Goal: Information Seeking & Learning: Learn about a topic

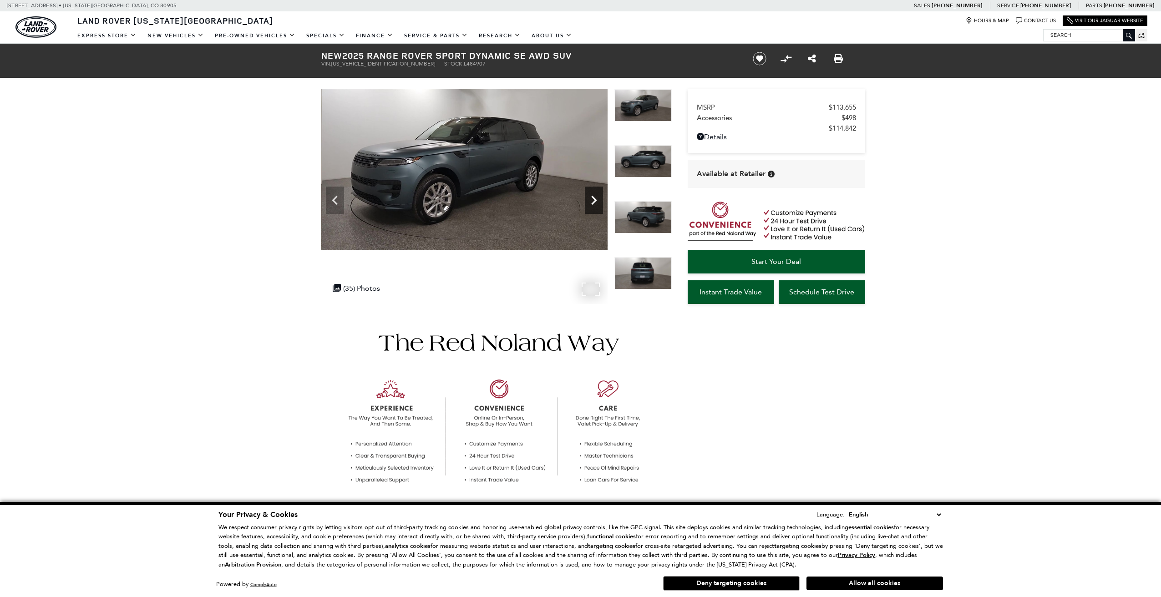
click at [590, 207] on icon "Next" at bounding box center [594, 200] width 18 height 18
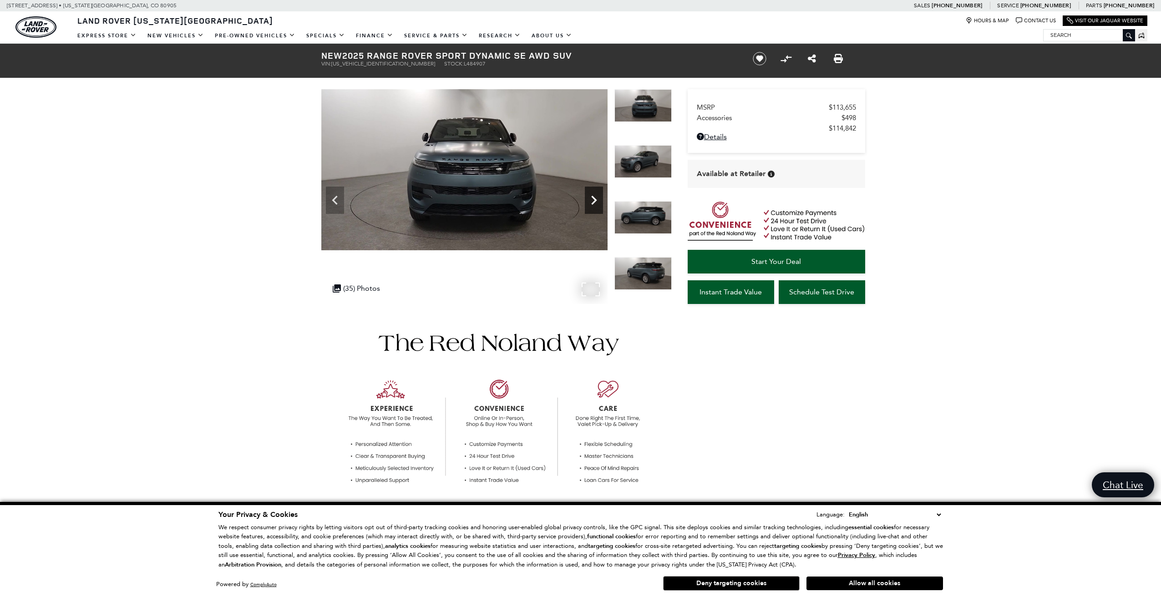
click at [590, 206] on icon "Next" at bounding box center [594, 200] width 18 height 18
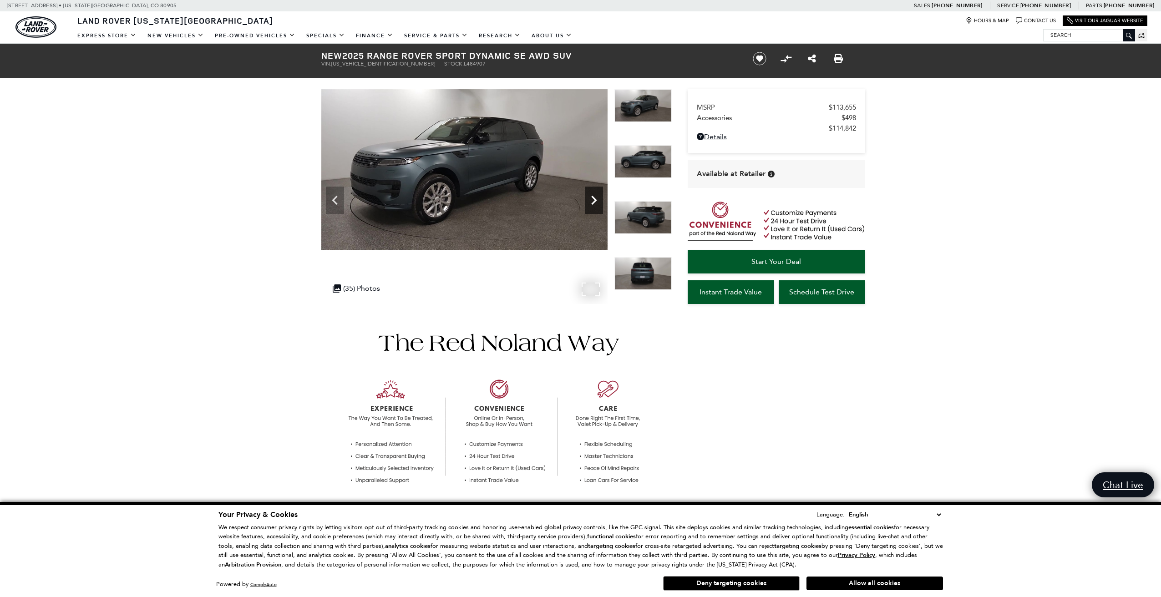
click at [590, 206] on icon "Next" at bounding box center [594, 200] width 18 height 18
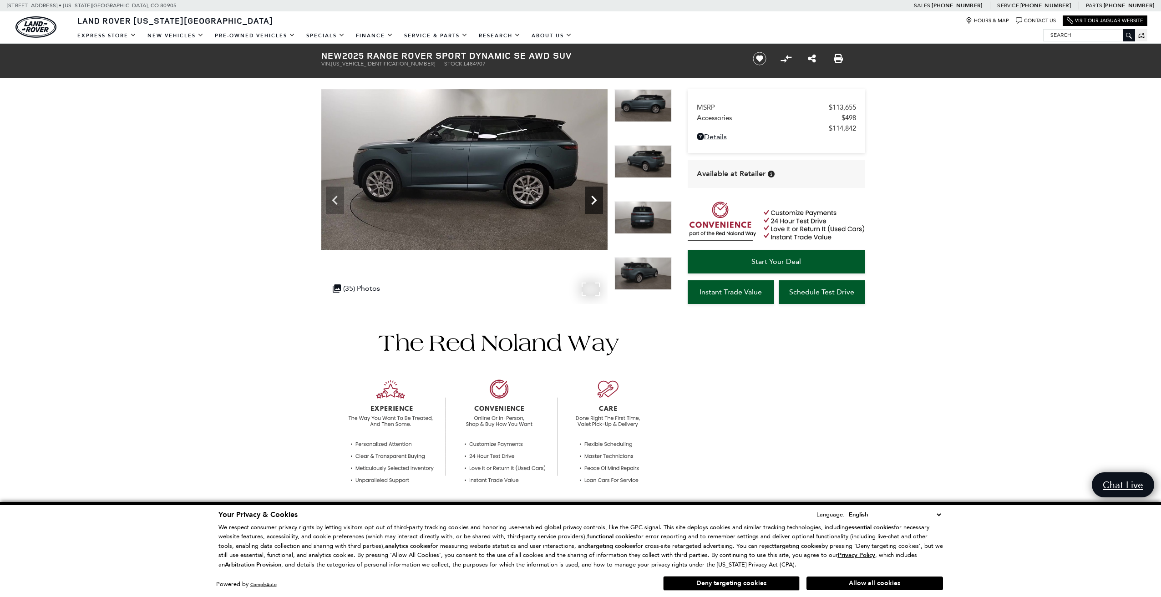
click at [591, 205] on icon "Next" at bounding box center [594, 200] width 18 height 18
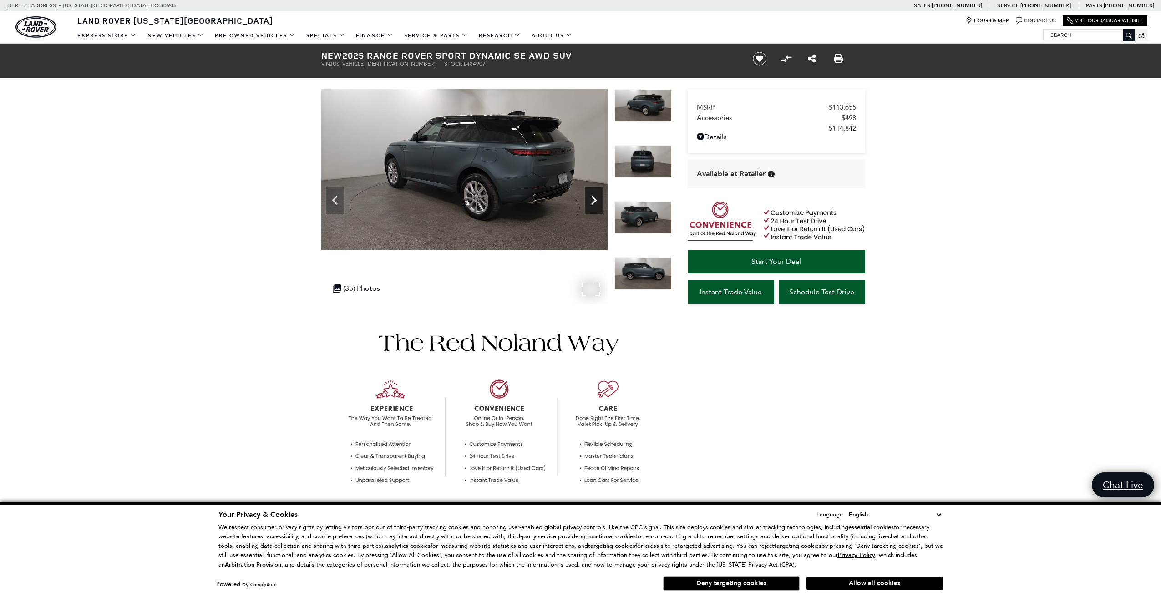
click at [590, 205] on icon "Next" at bounding box center [594, 200] width 18 height 18
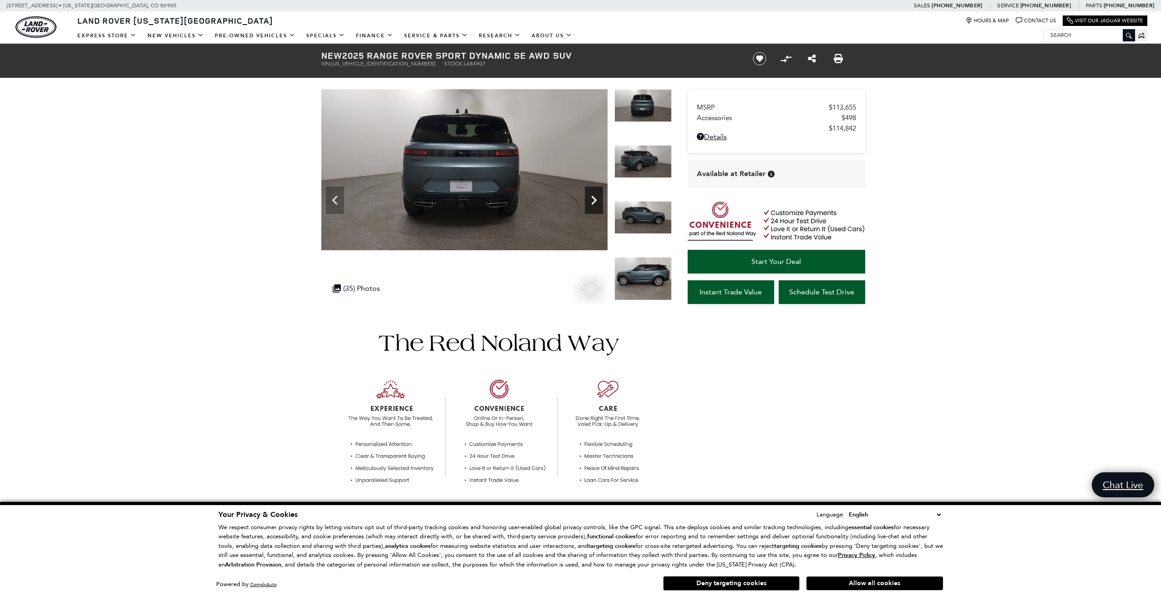
click at [590, 202] on icon "Next" at bounding box center [594, 200] width 18 height 18
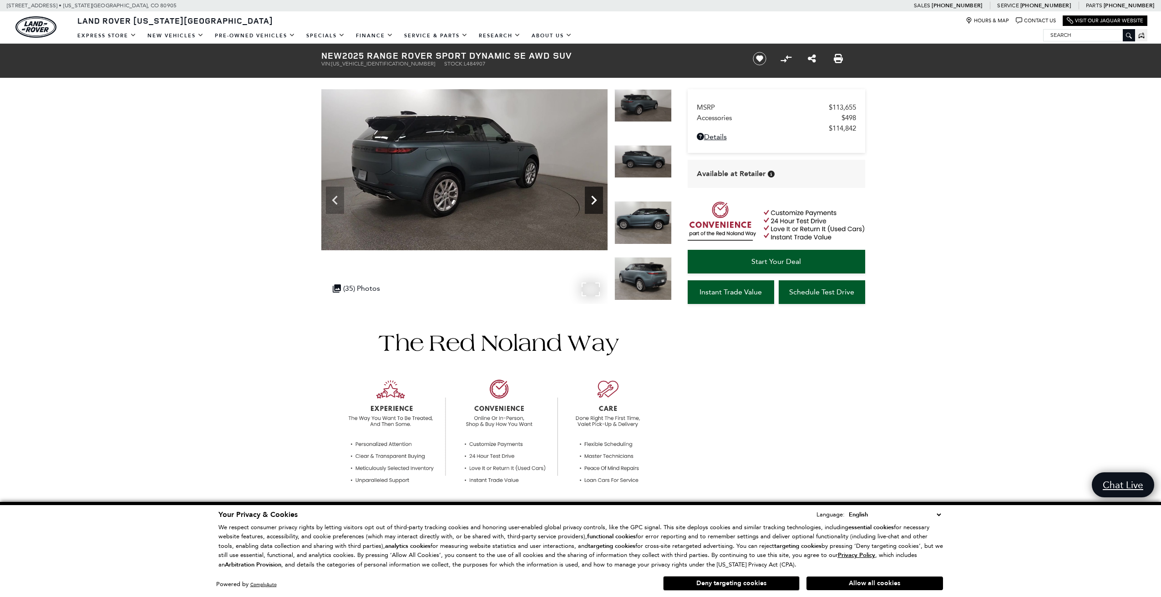
click at [591, 202] on icon "Next" at bounding box center [594, 200] width 18 height 18
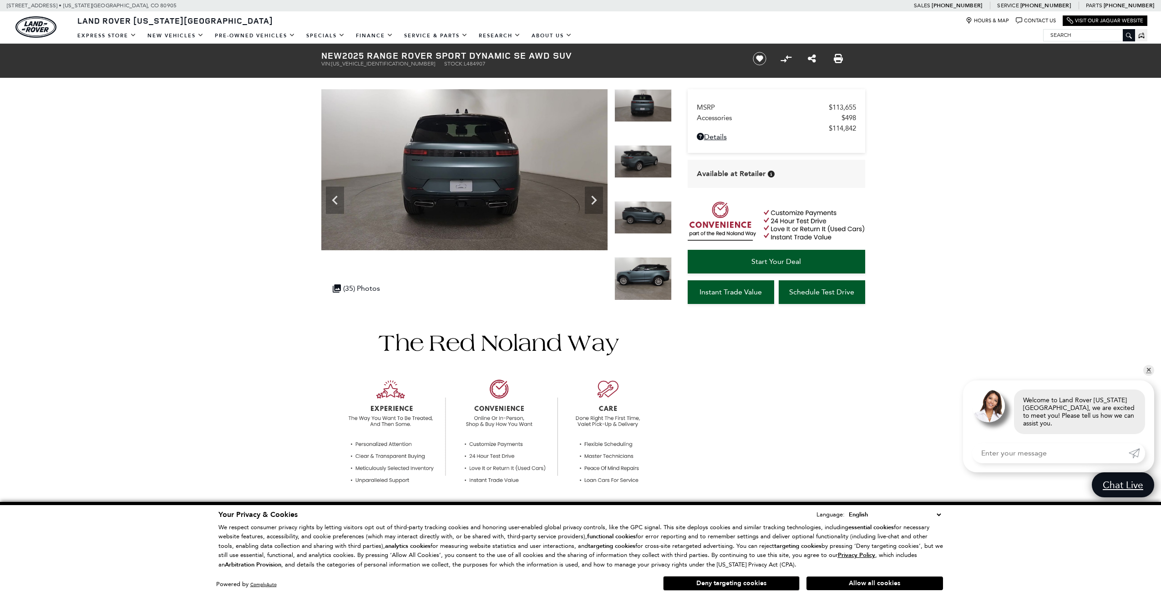
click at [637, 272] on img at bounding box center [642, 278] width 57 height 43
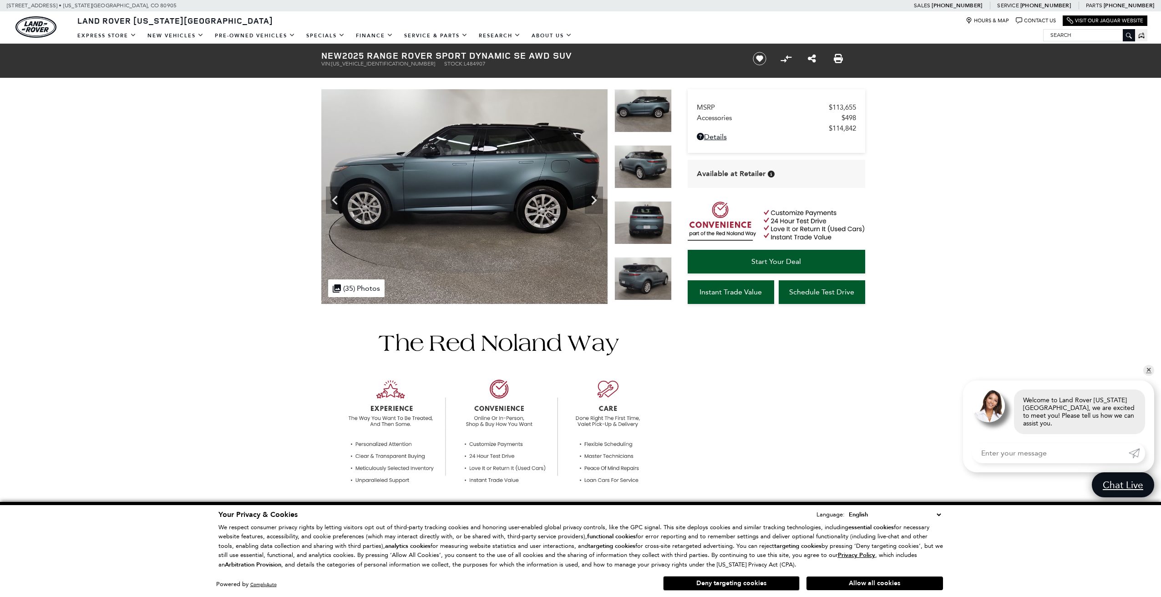
click at [635, 286] on img at bounding box center [642, 278] width 57 height 43
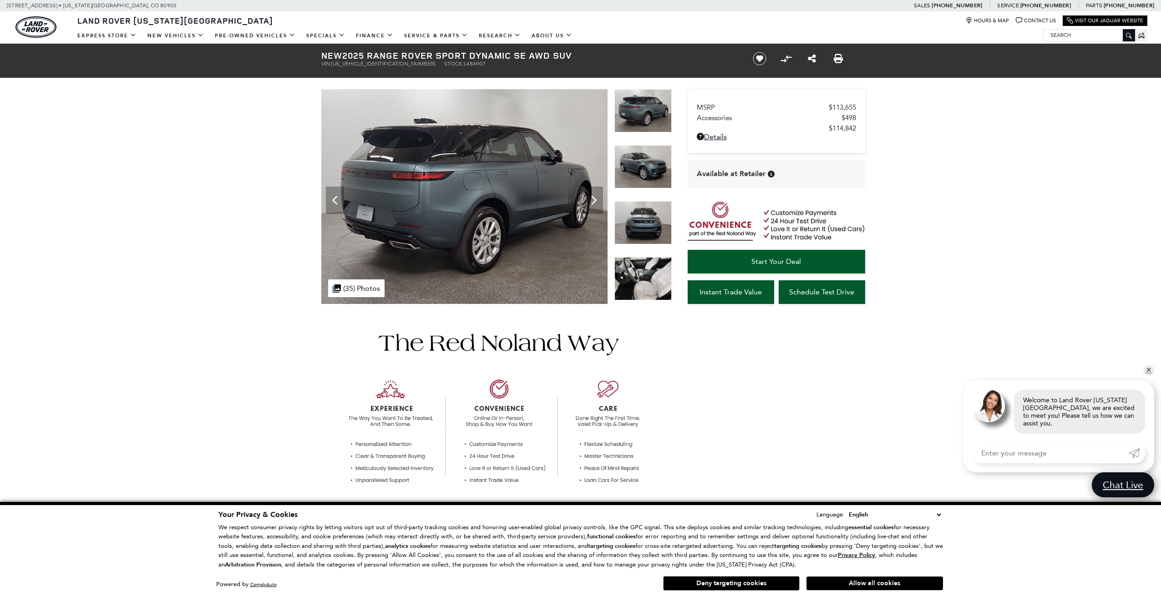
click at [640, 276] on img at bounding box center [642, 278] width 57 height 43
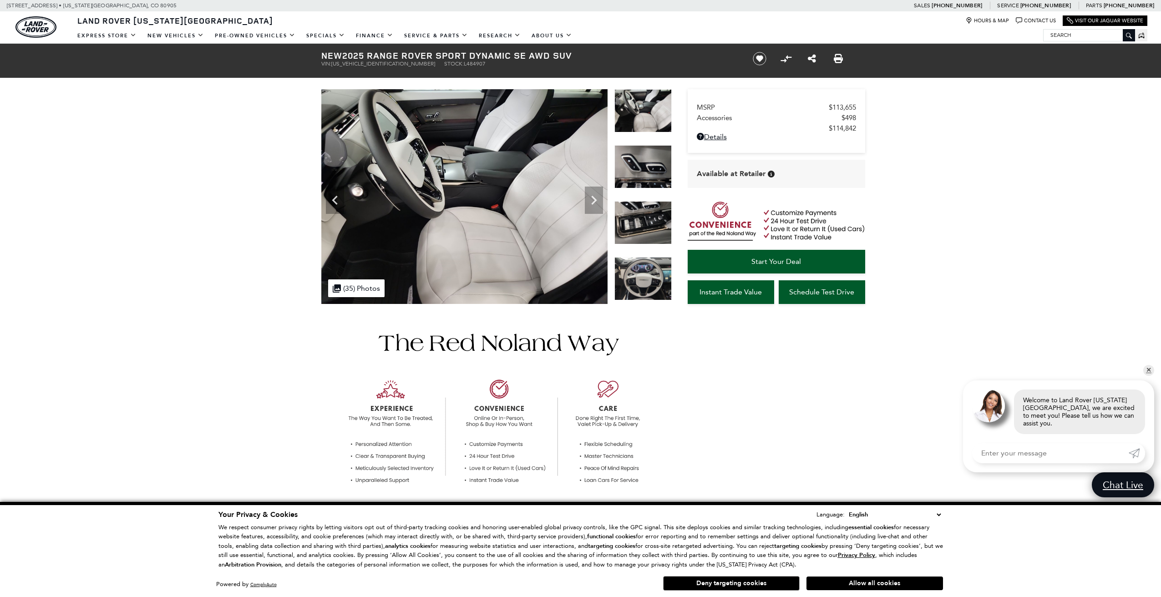
click at [647, 265] on img at bounding box center [642, 278] width 57 height 43
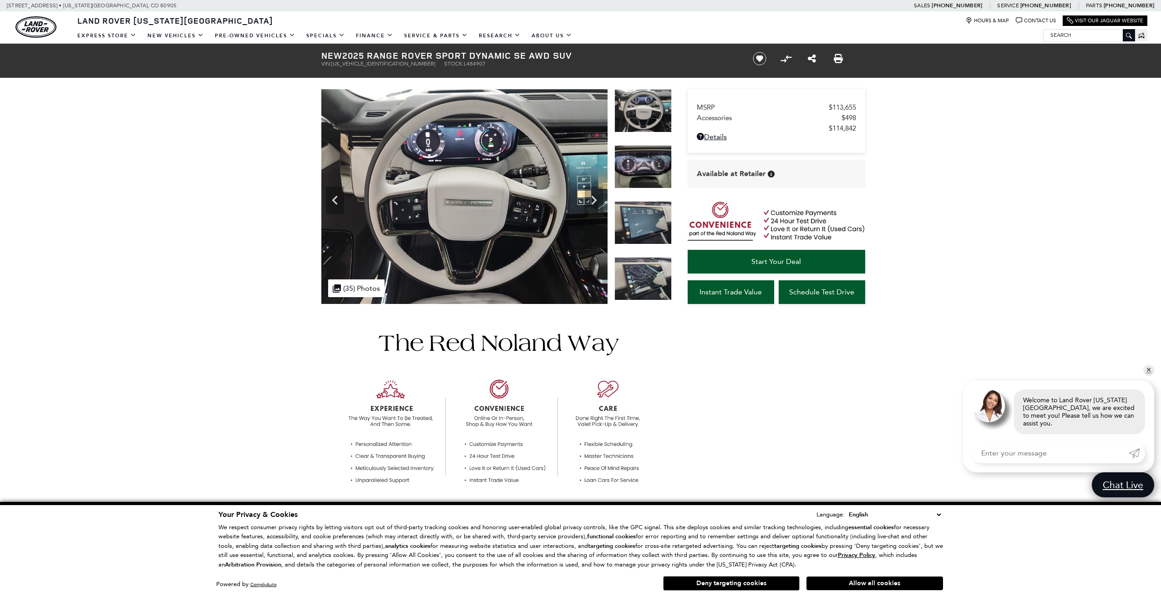
click at [647, 265] on img at bounding box center [642, 278] width 57 height 43
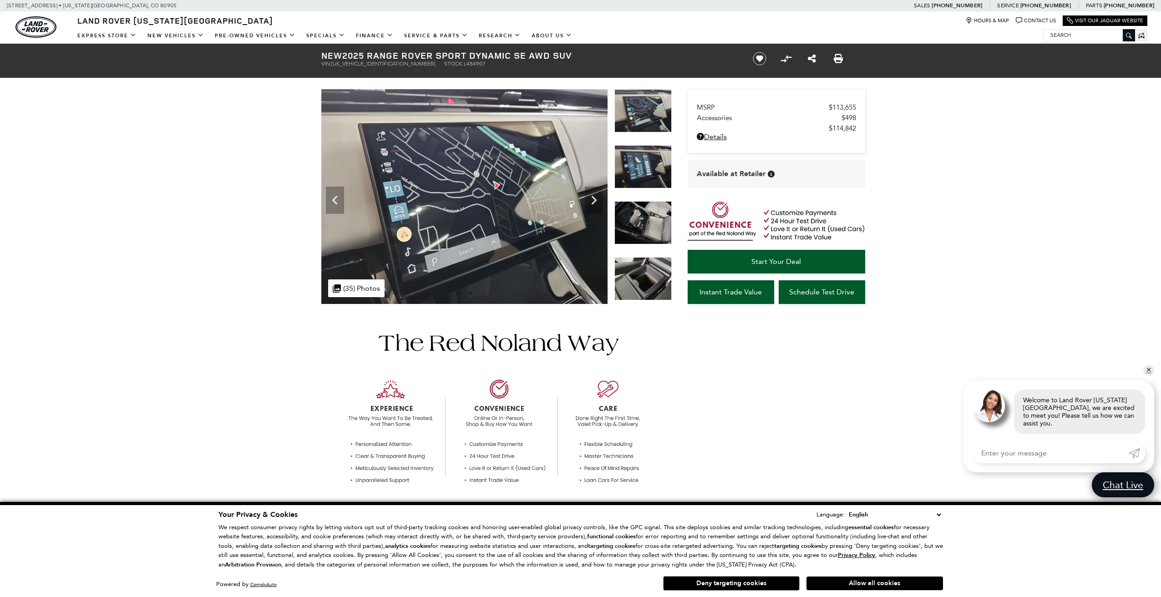
click at [640, 266] on img at bounding box center [642, 278] width 57 height 43
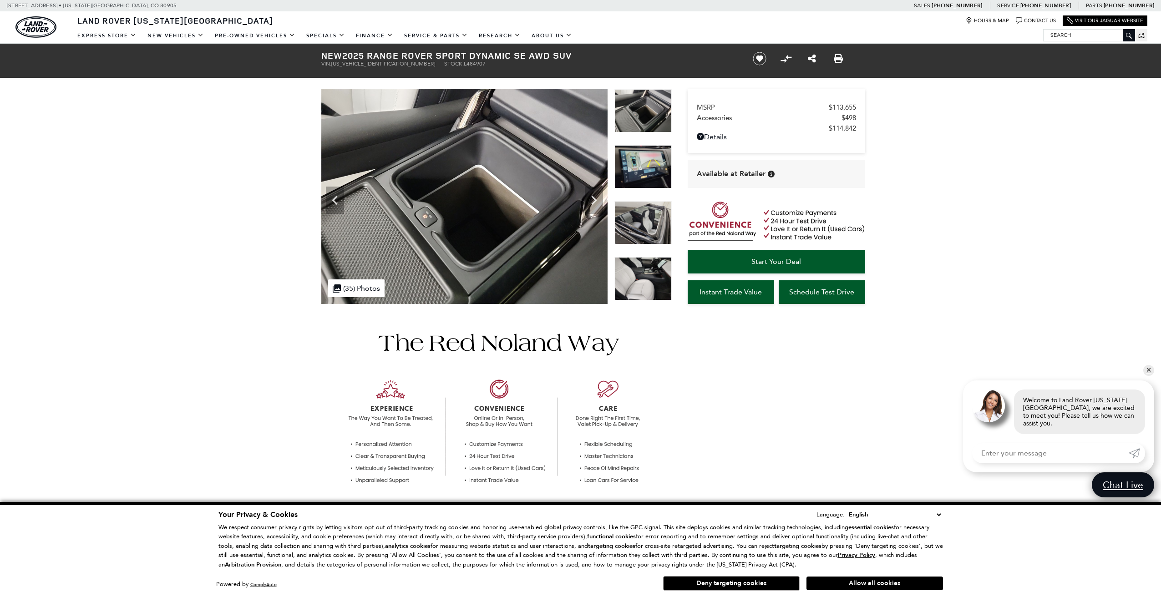
click at [639, 270] on img at bounding box center [642, 278] width 57 height 43
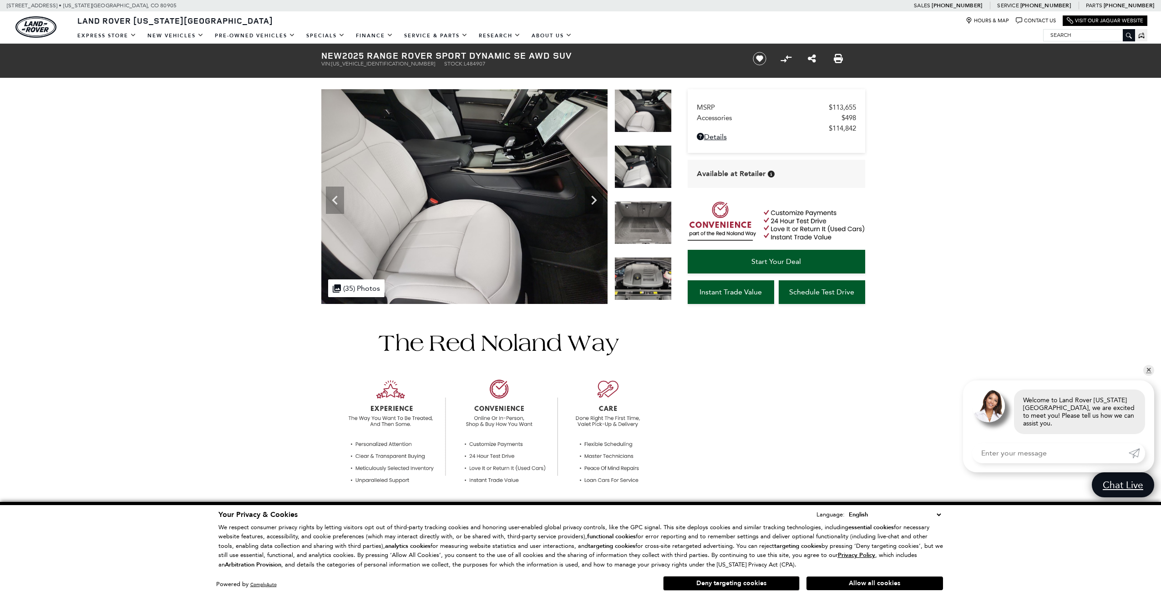
click at [639, 270] on img at bounding box center [642, 278] width 57 height 43
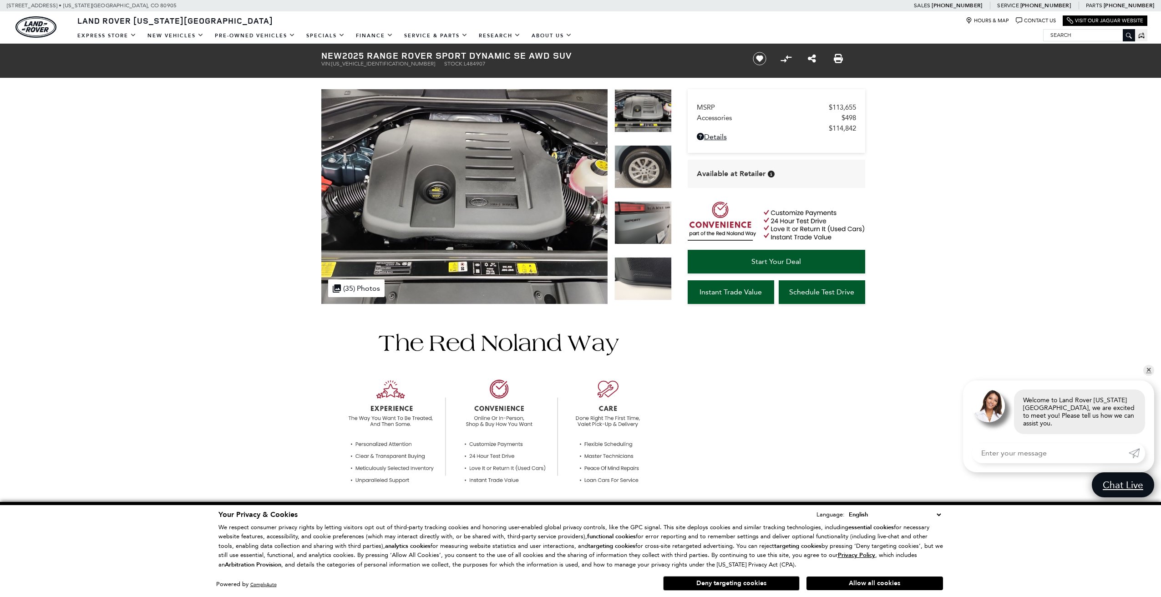
click at [644, 245] on div at bounding box center [642, 229] width 57 height 56
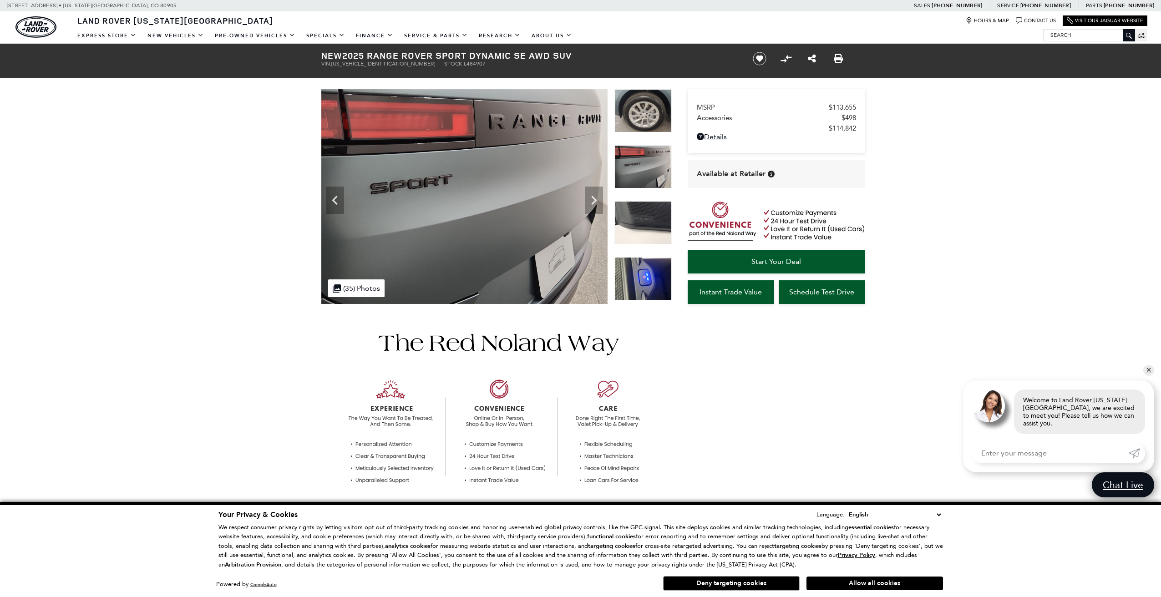
click at [646, 264] on img at bounding box center [642, 278] width 57 height 43
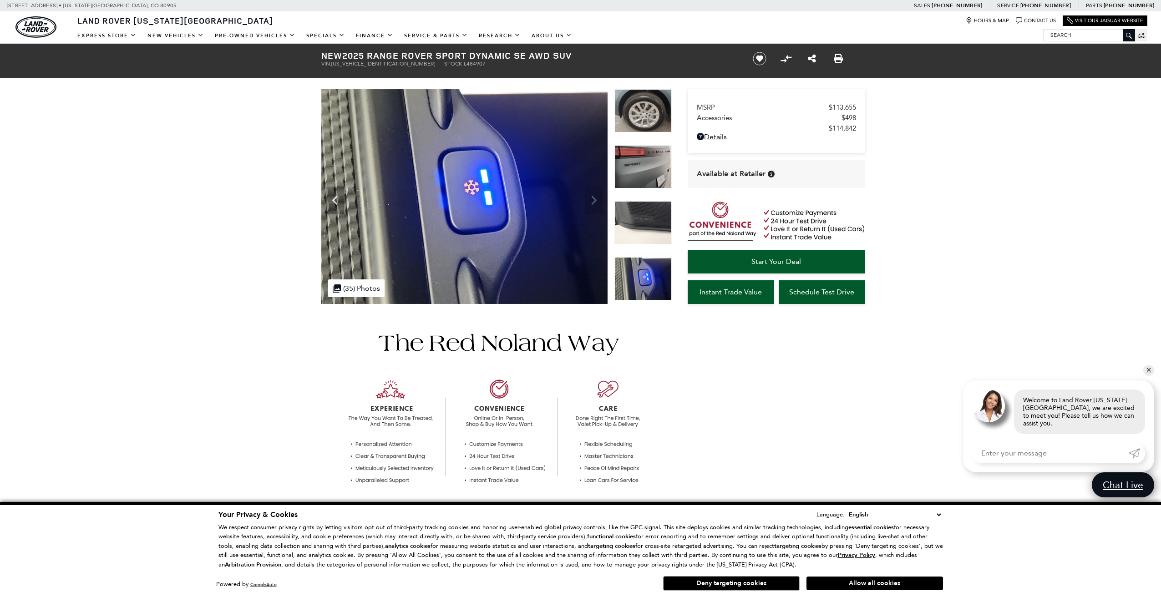
click at [640, 269] on img at bounding box center [642, 278] width 57 height 43
click at [659, 106] on img at bounding box center [642, 110] width 57 height 43
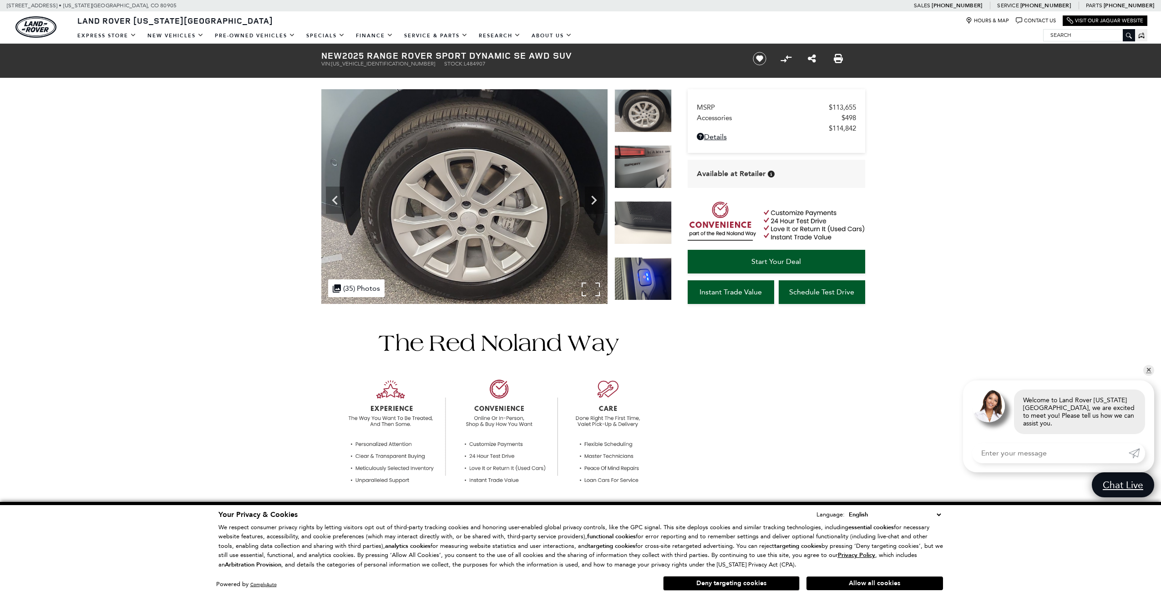
click at [334, 108] on img at bounding box center [464, 196] width 286 height 215
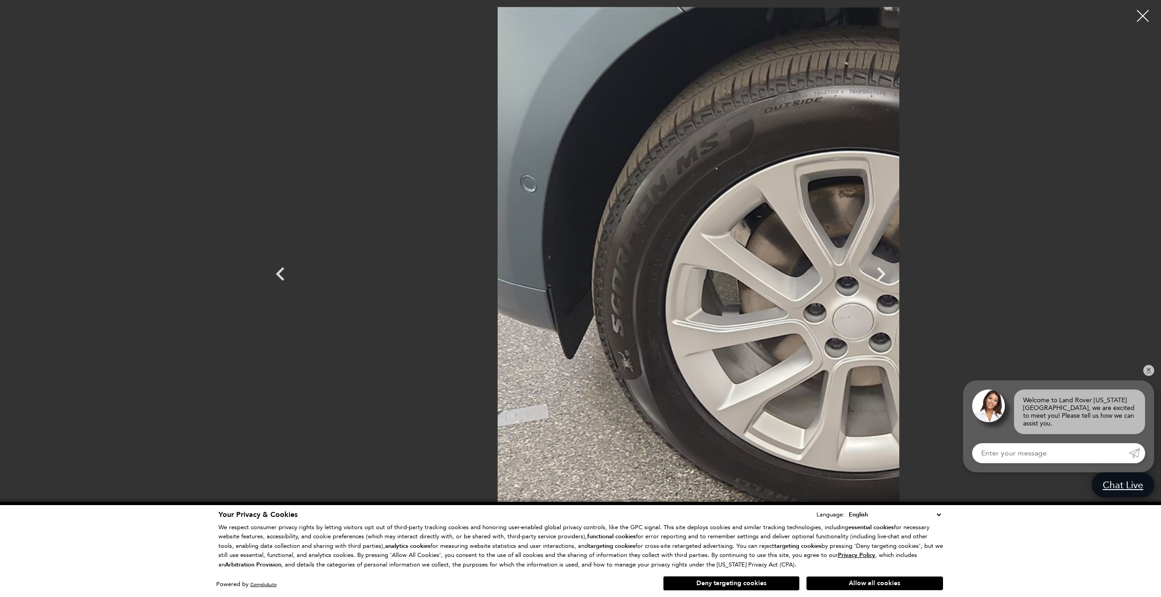
click at [1143, 15] on div at bounding box center [1143, 16] width 24 height 24
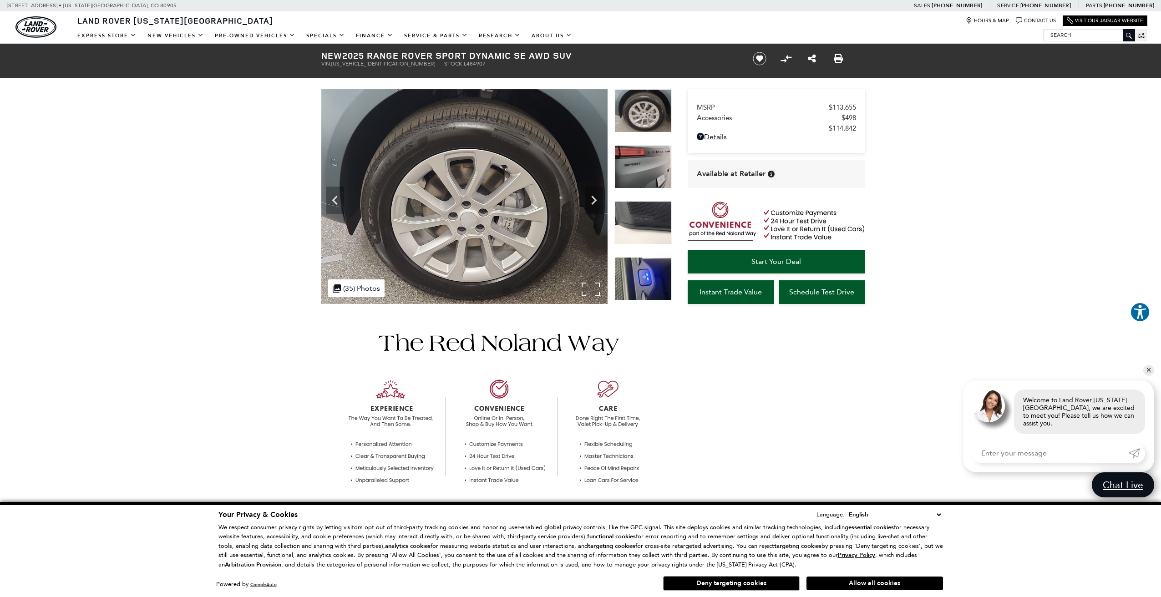
click at [368, 293] on div ".cls-1, .cls-3 { fill: #c50033; } .cls-1 { clip-rule: evenodd; } .cls-2 { clip-…" at bounding box center [356, 288] width 56 height 18
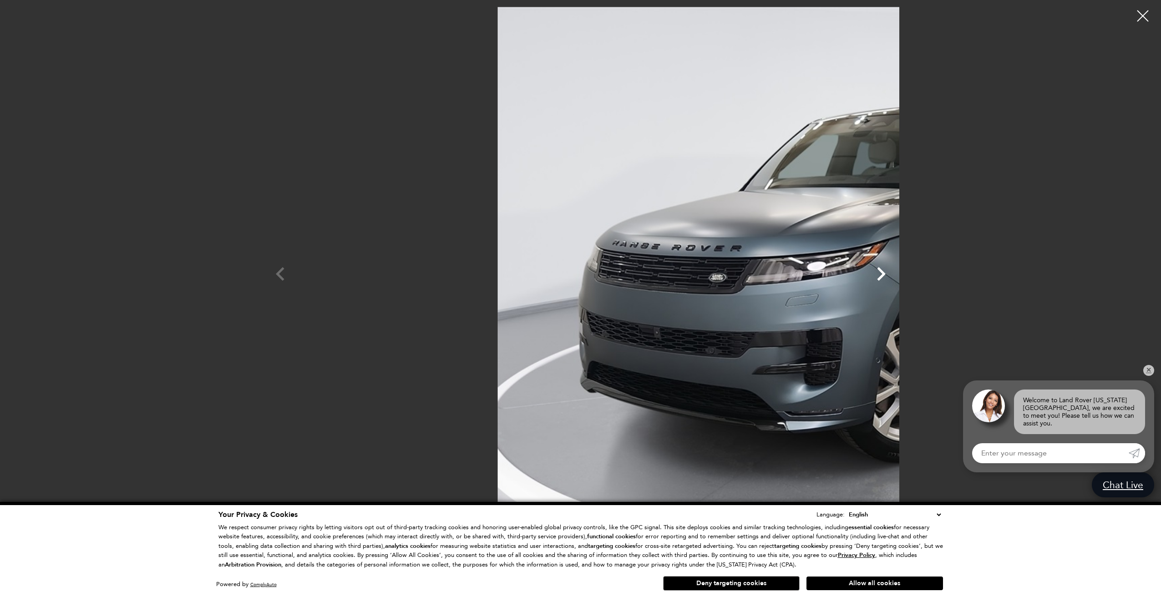
click at [885, 275] on icon "Next" at bounding box center [881, 274] width 9 height 14
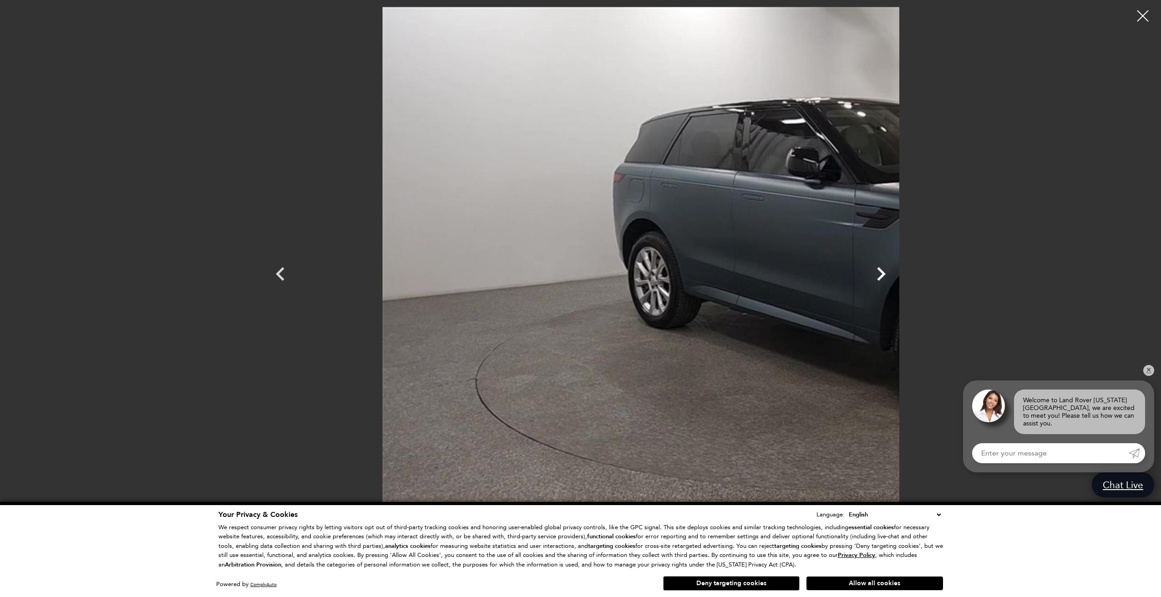
click at [885, 275] on icon "Next" at bounding box center [881, 274] width 9 height 14
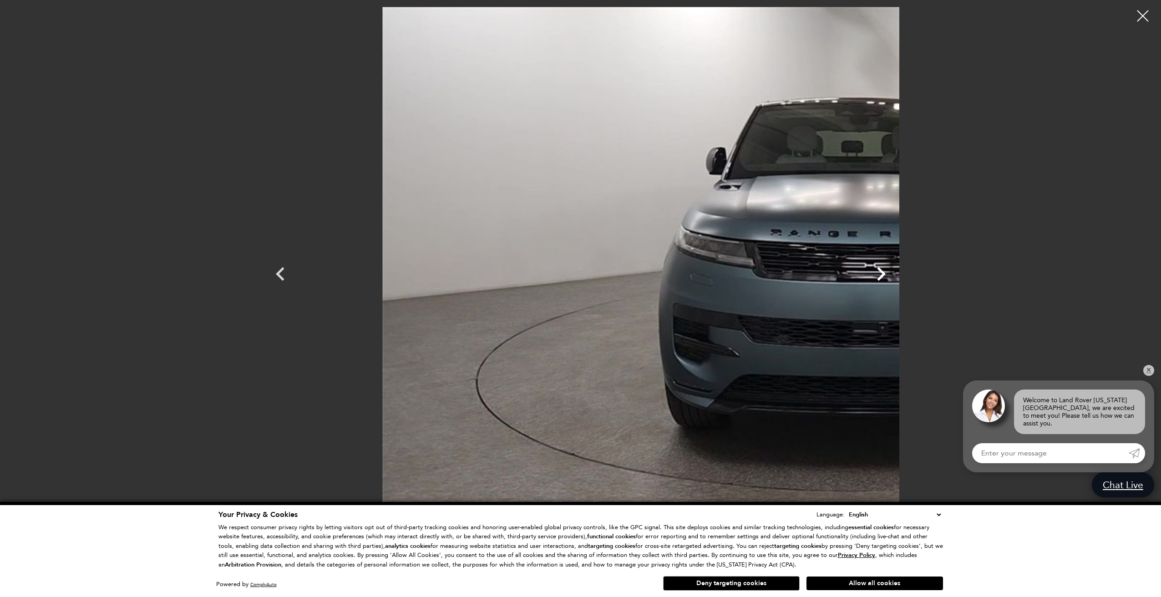
click at [895, 273] on icon "Next" at bounding box center [880, 273] width 27 height 27
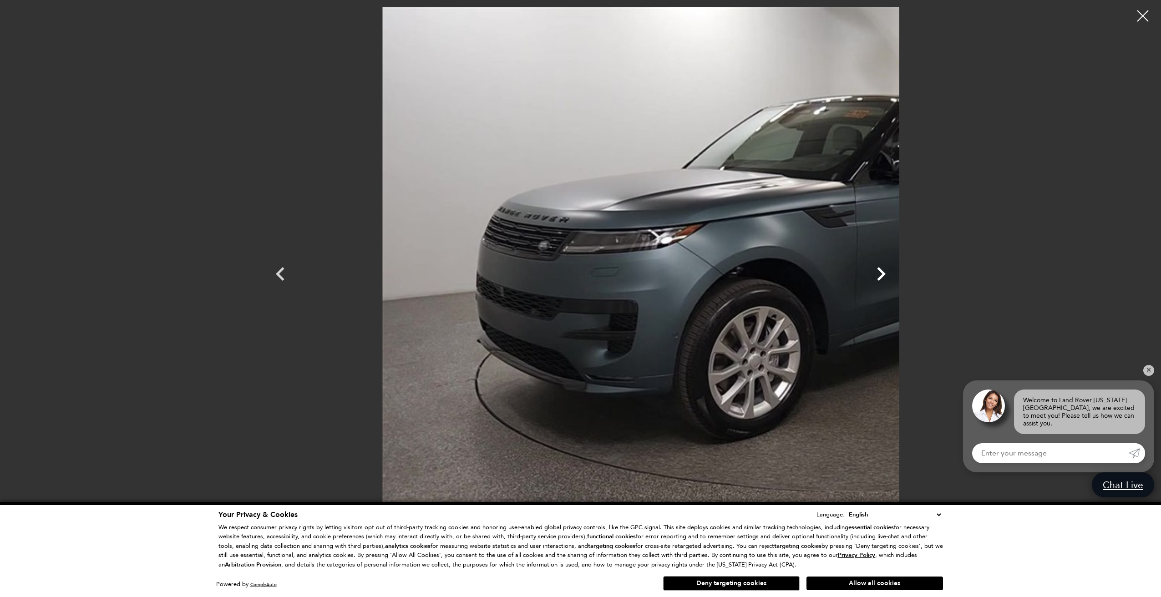
click at [895, 273] on icon "Next" at bounding box center [880, 273] width 27 height 27
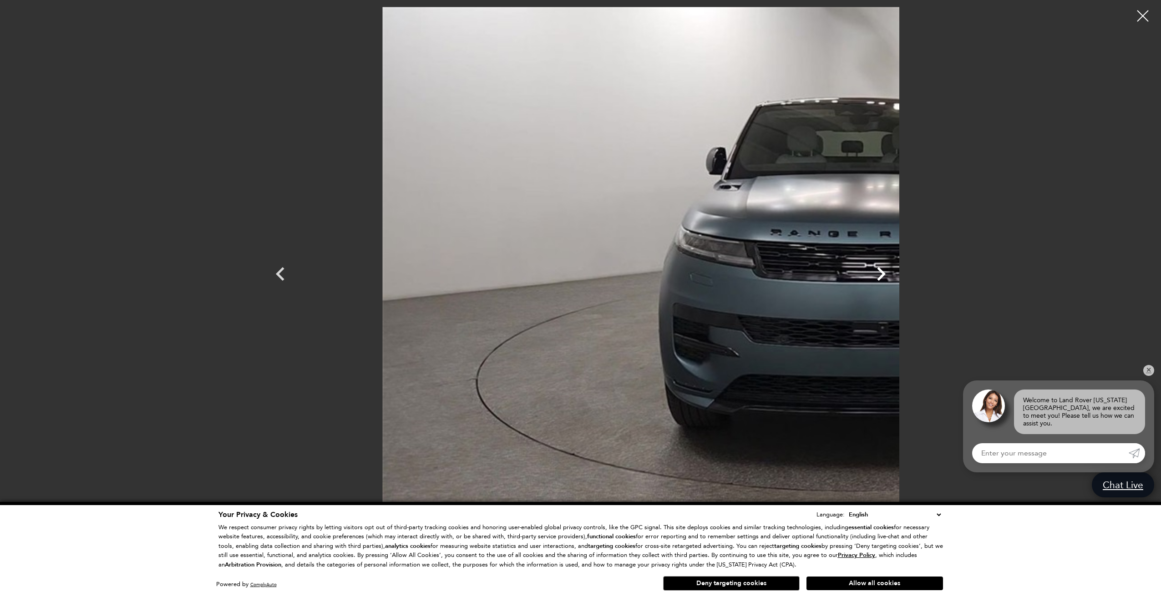
click at [885, 273] on icon "Next" at bounding box center [881, 274] width 9 height 14
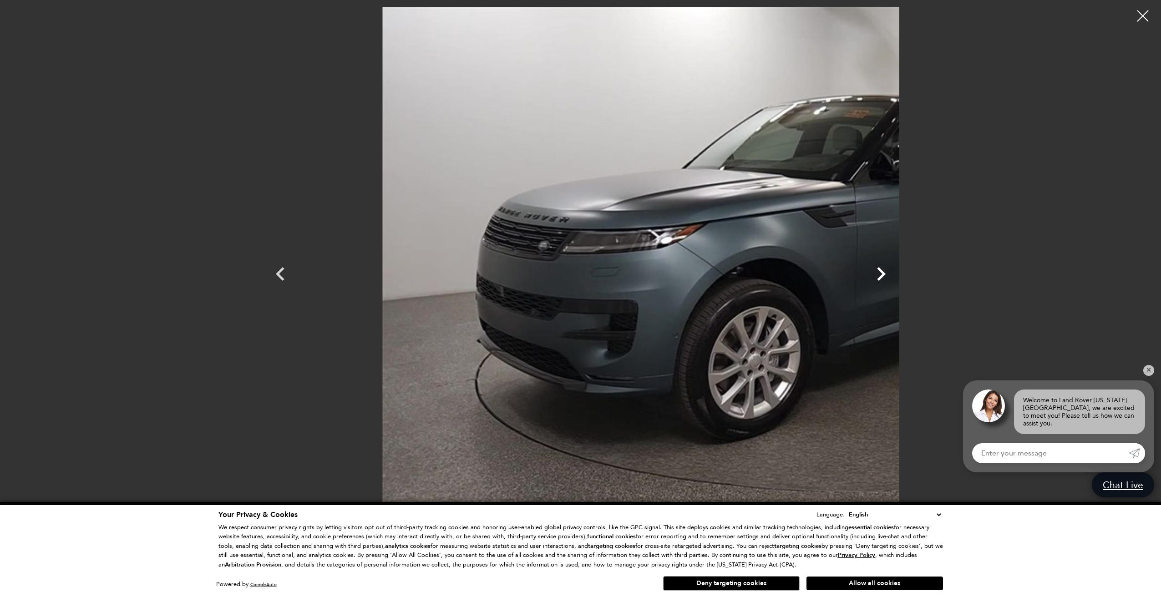
click at [885, 273] on icon "Next" at bounding box center [881, 274] width 9 height 14
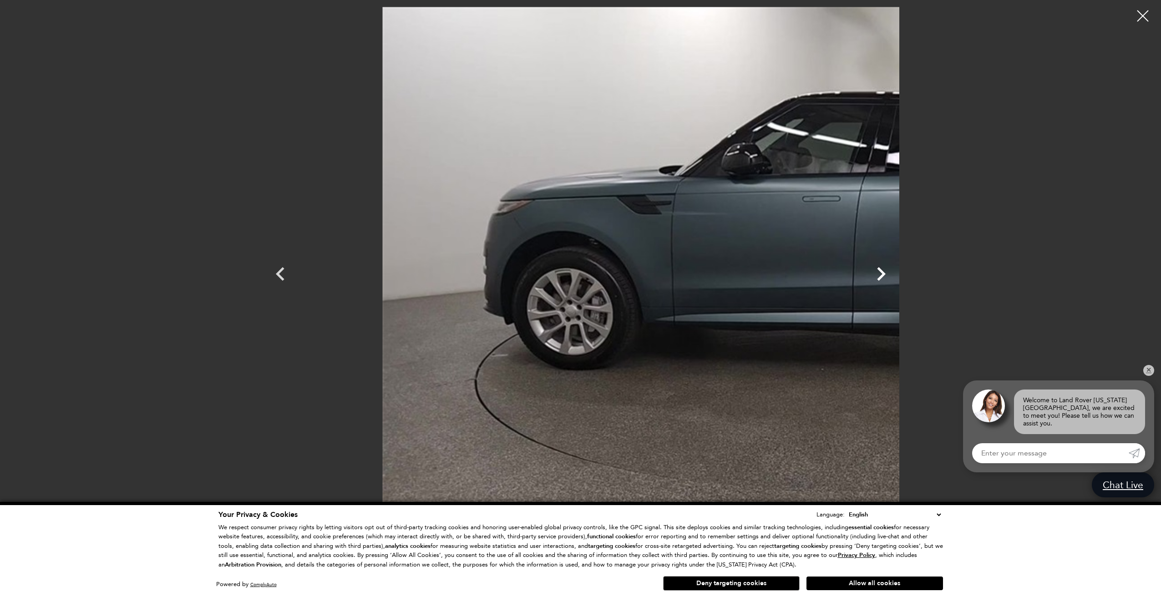
click at [895, 274] on icon "Next" at bounding box center [880, 273] width 27 height 27
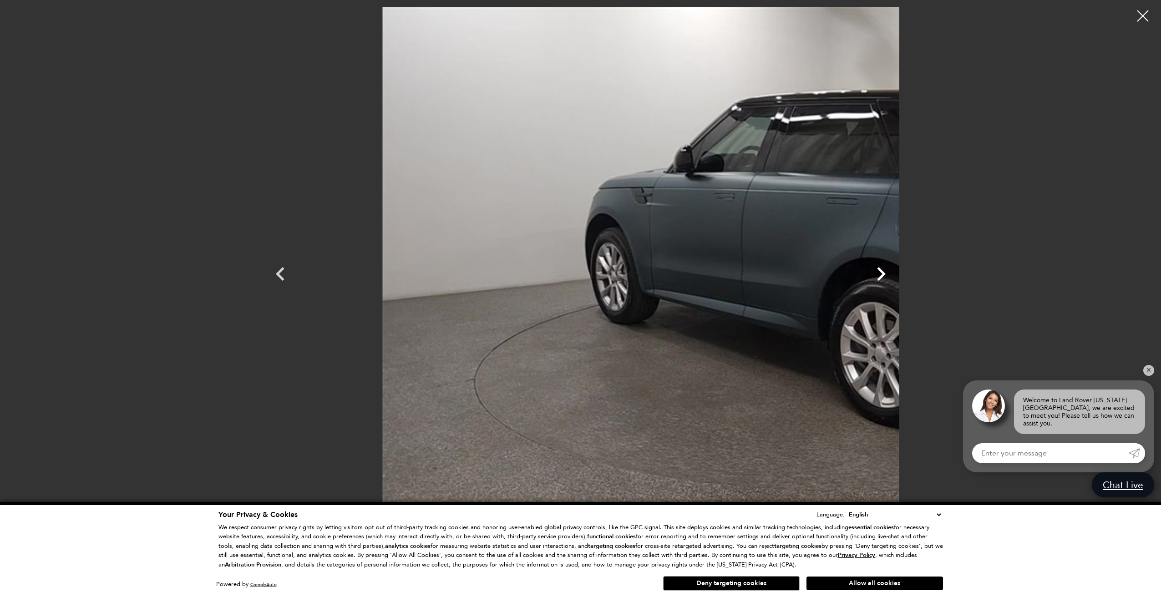
click at [895, 274] on icon "Next" at bounding box center [880, 273] width 27 height 27
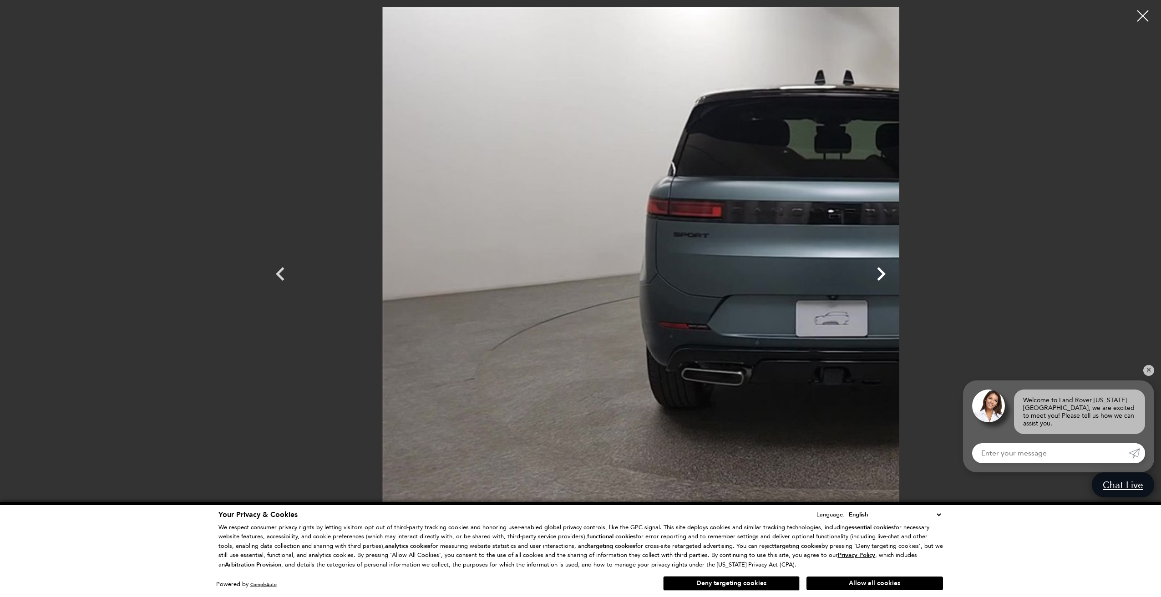
click at [895, 274] on icon "Next" at bounding box center [880, 273] width 27 height 27
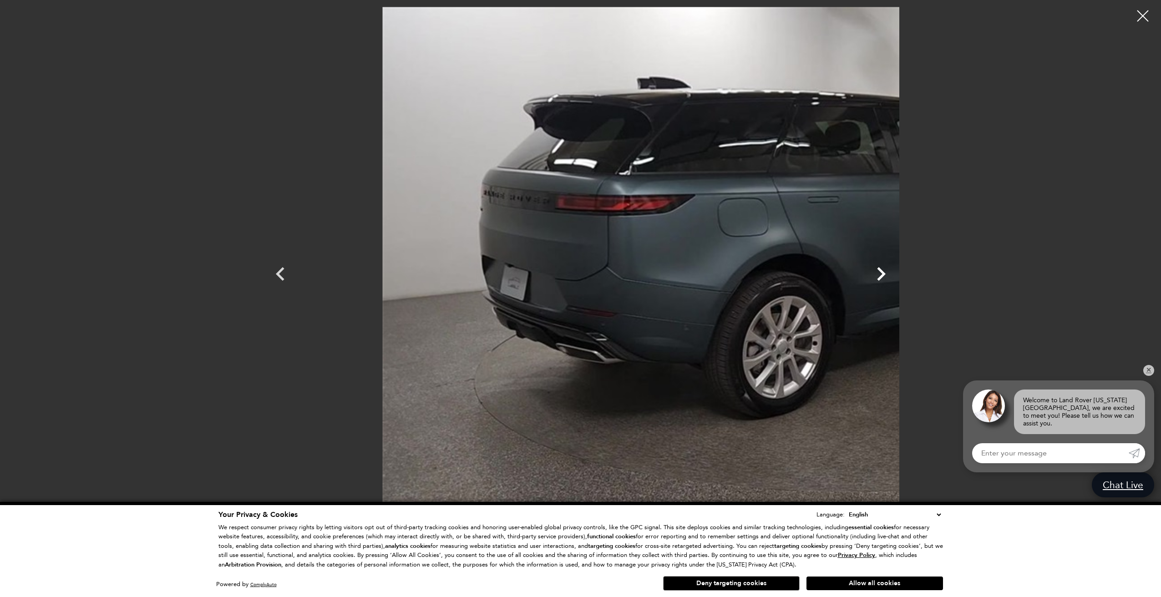
click at [895, 274] on icon "Next" at bounding box center [880, 273] width 27 height 27
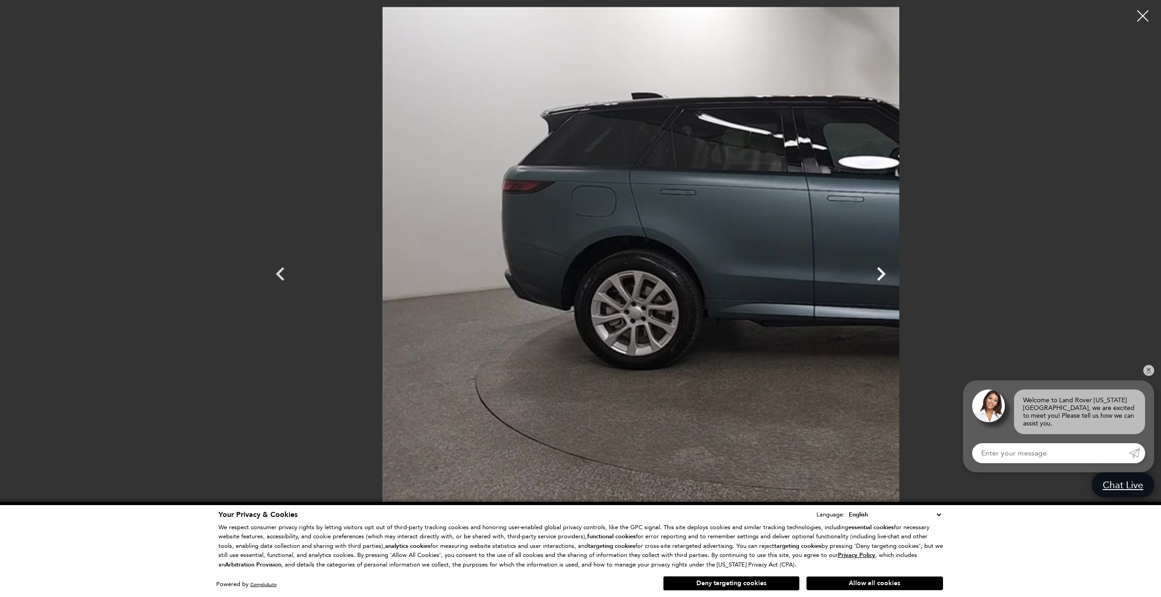
click at [895, 274] on icon "Next" at bounding box center [880, 273] width 27 height 27
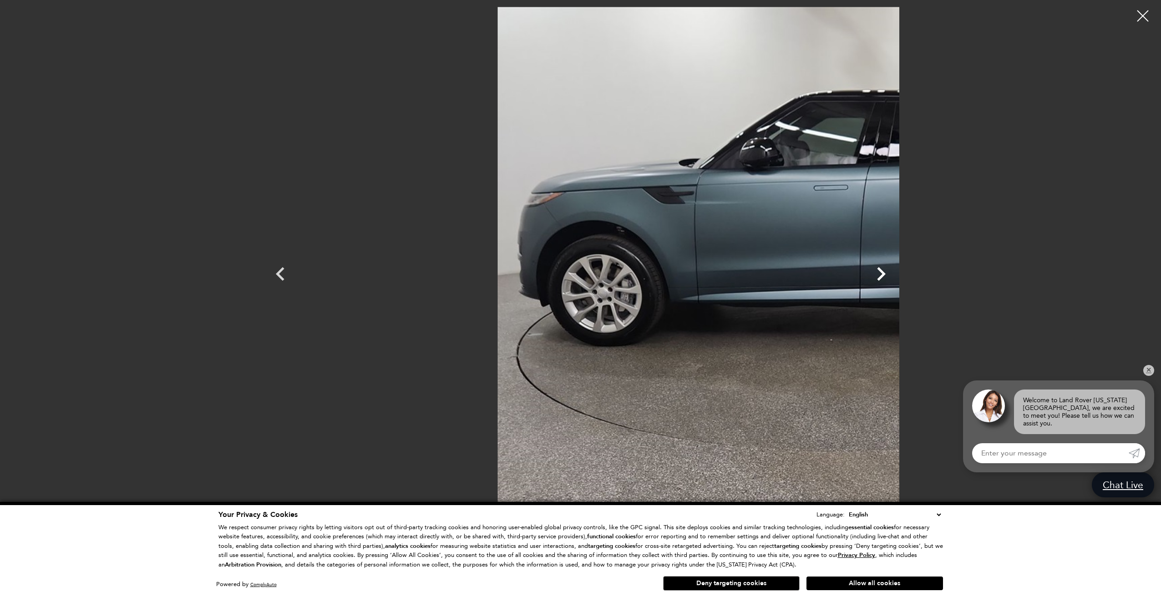
click at [895, 265] on icon "Next" at bounding box center [880, 273] width 27 height 27
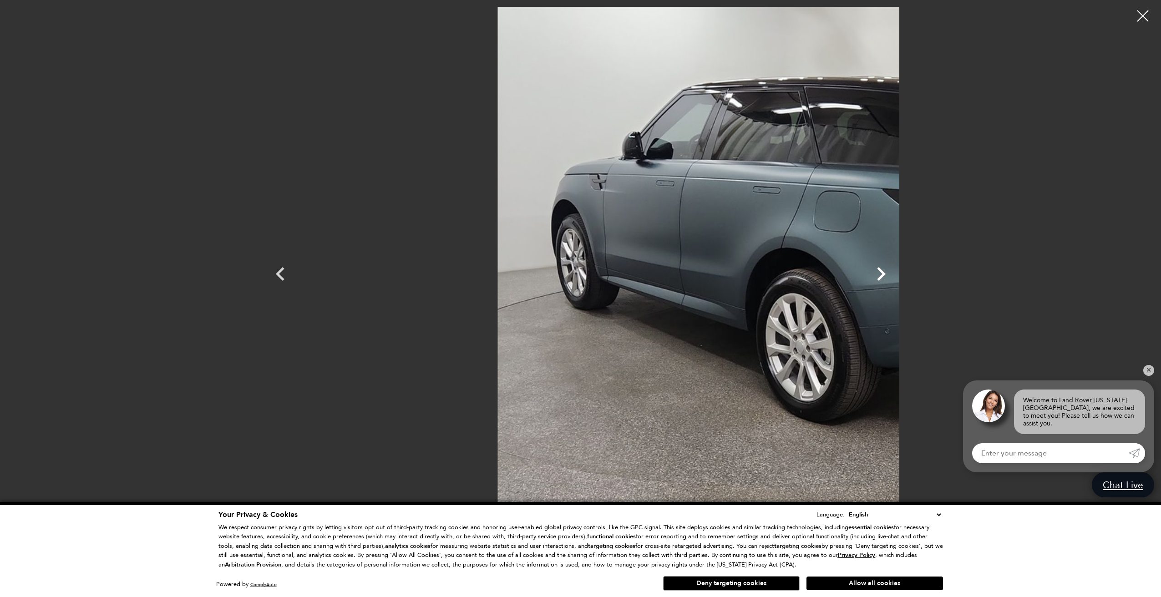
click at [895, 267] on icon "Next" at bounding box center [880, 273] width 27 height 27
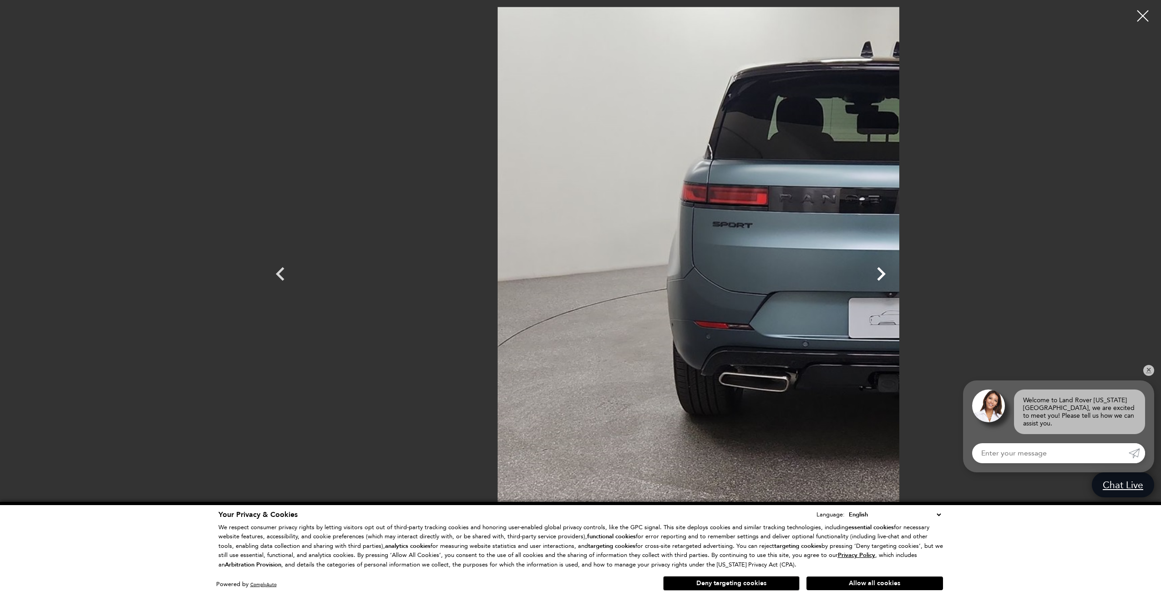
click at [895, 267] on icon "Next" at bounding box center [880, 273] width 27 height 27
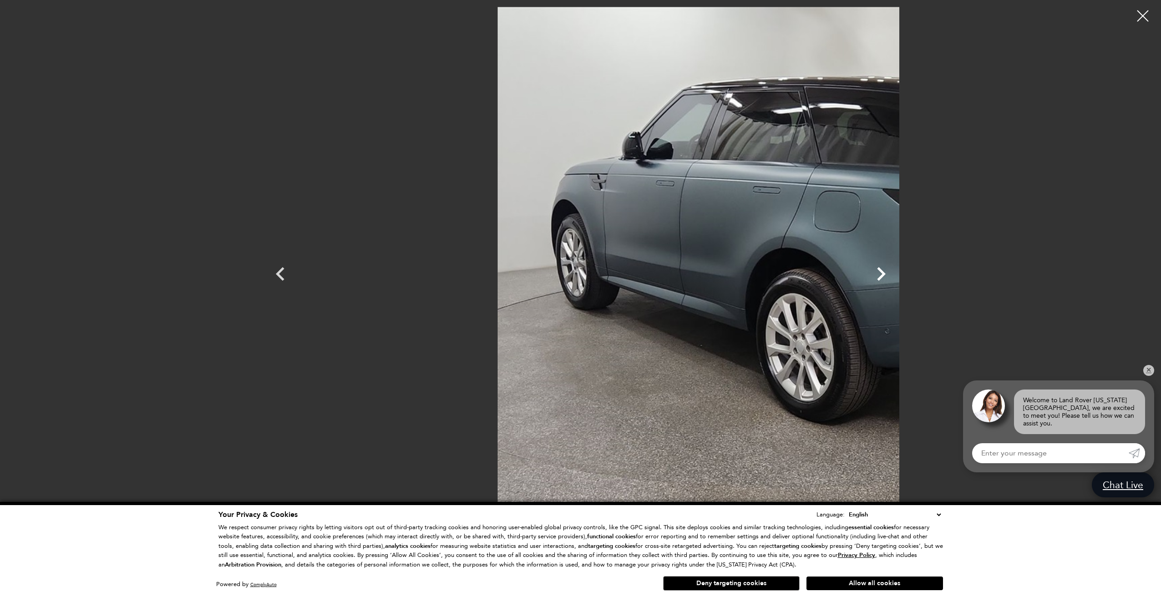
click at [895, 274] on icon "Next" at bounding box center [880, 273] width 27 height 27
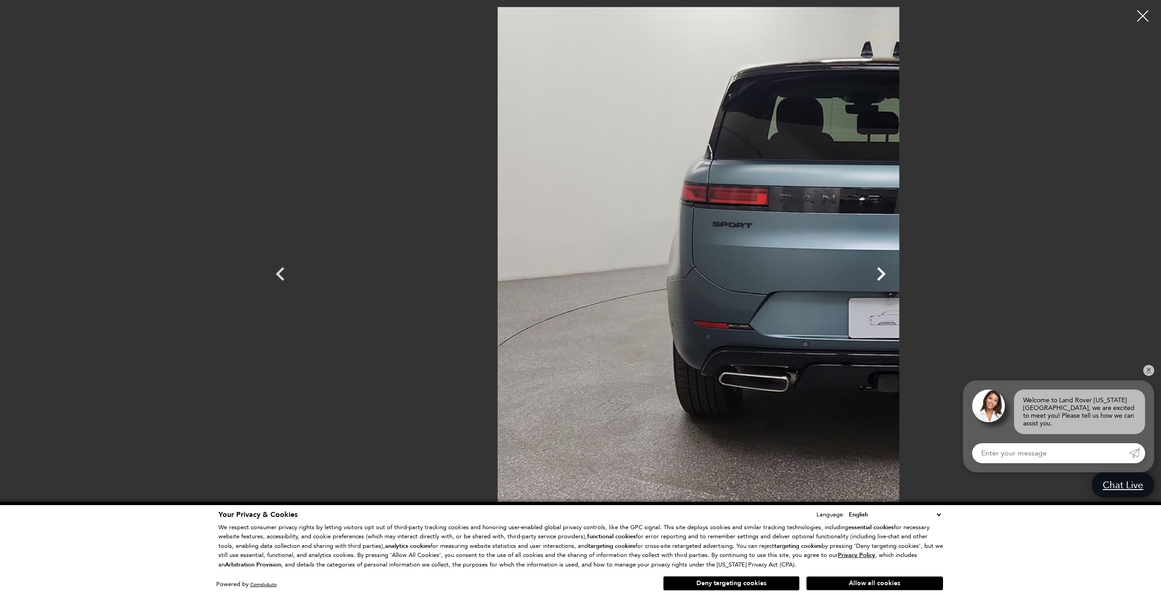
click at [895, 274] on icon "Next" at bounding box center [880, 273] width 27 height 27
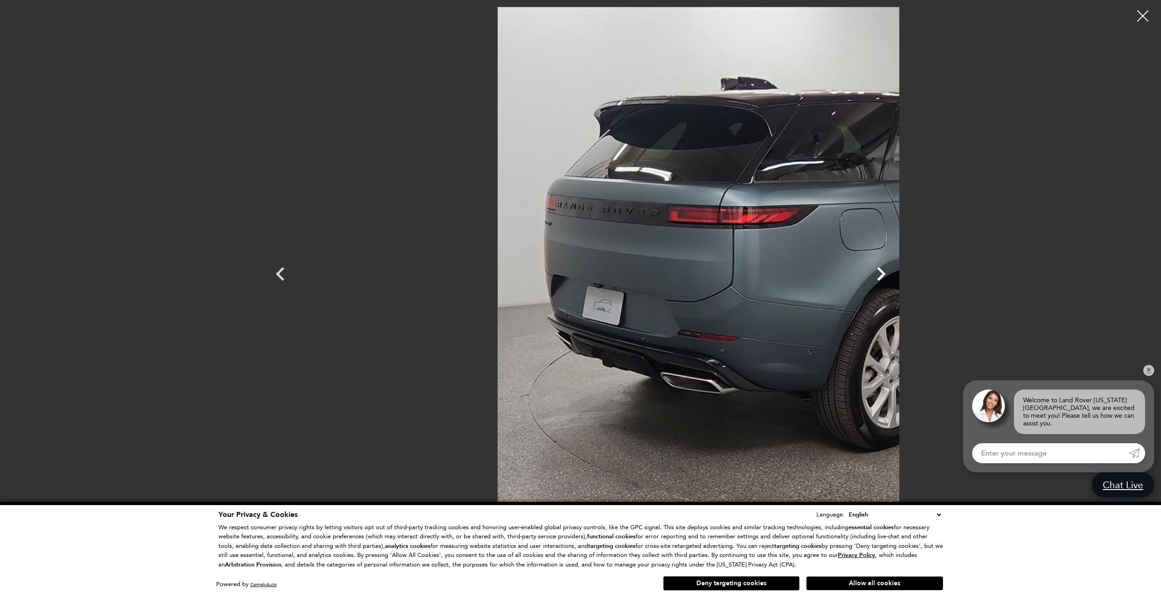
click at [895, 274] on icon "Next" at bounding box center [880, 273] width 27 height 27
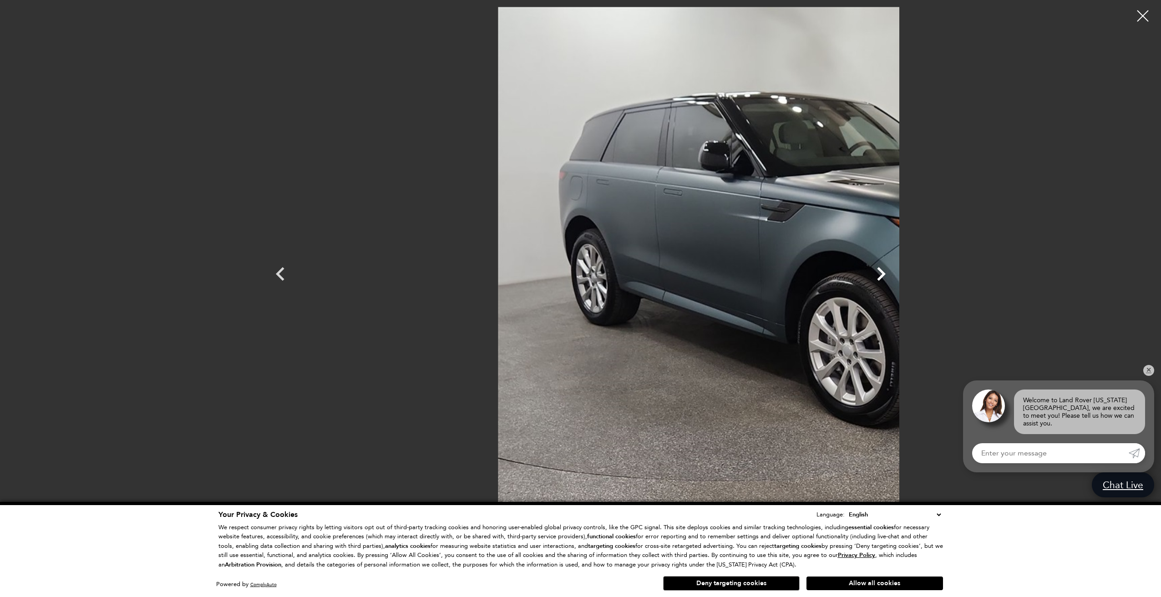
click at [895, 274] on icon "Next" at bounding box center [880, 273] width 27 height 27
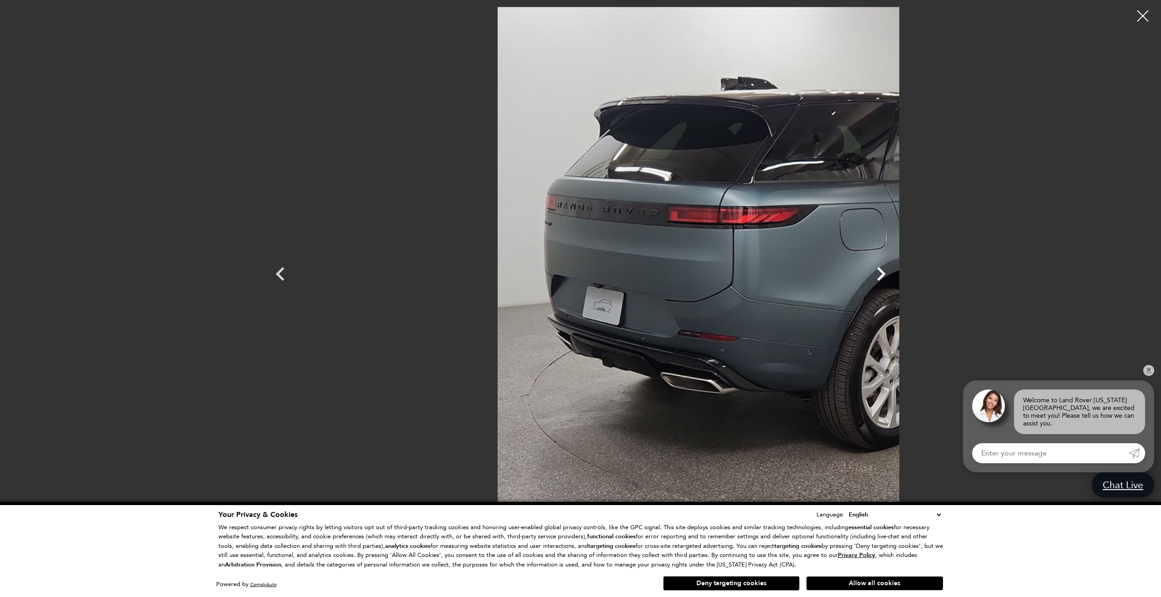
click at [895, 274] on icon "Next" at bounding box center [880, 273] width 27 height 27
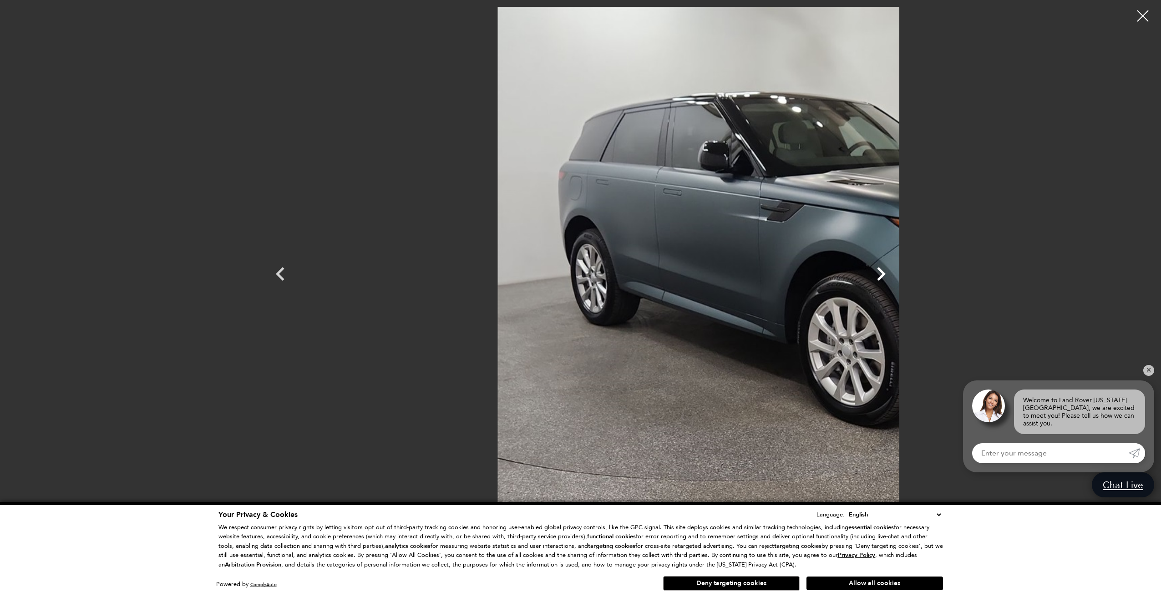
click at [895, 274] on icon "Next" at bounding box center [880, 273] width 27 height 27
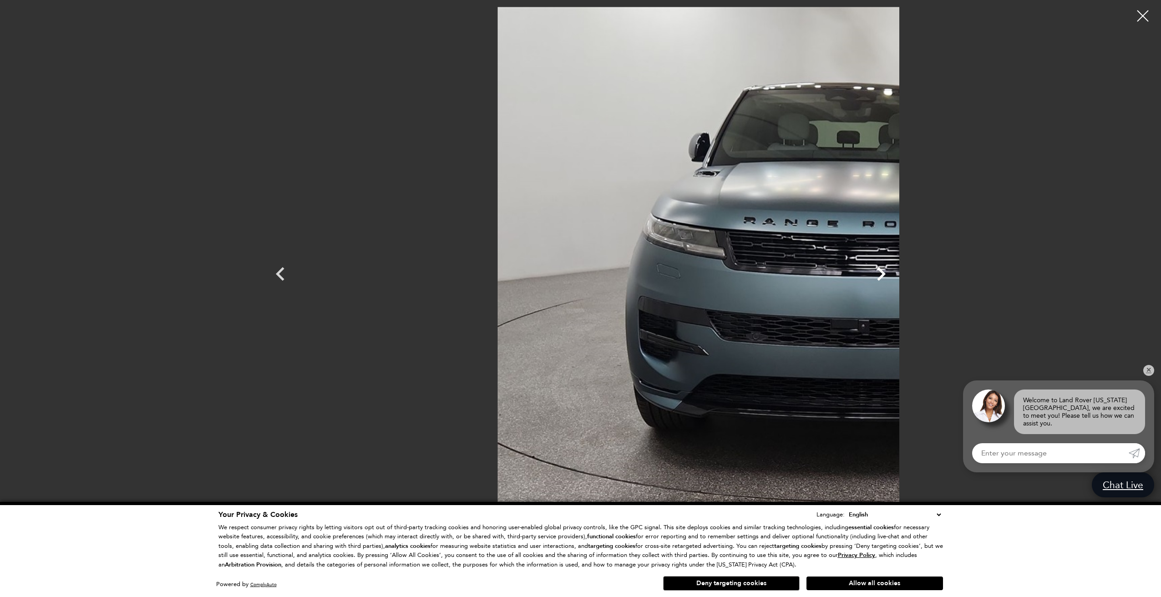
click at [895, 274] on icon "Next" at bounding box center [880, 273] width 27 height 27
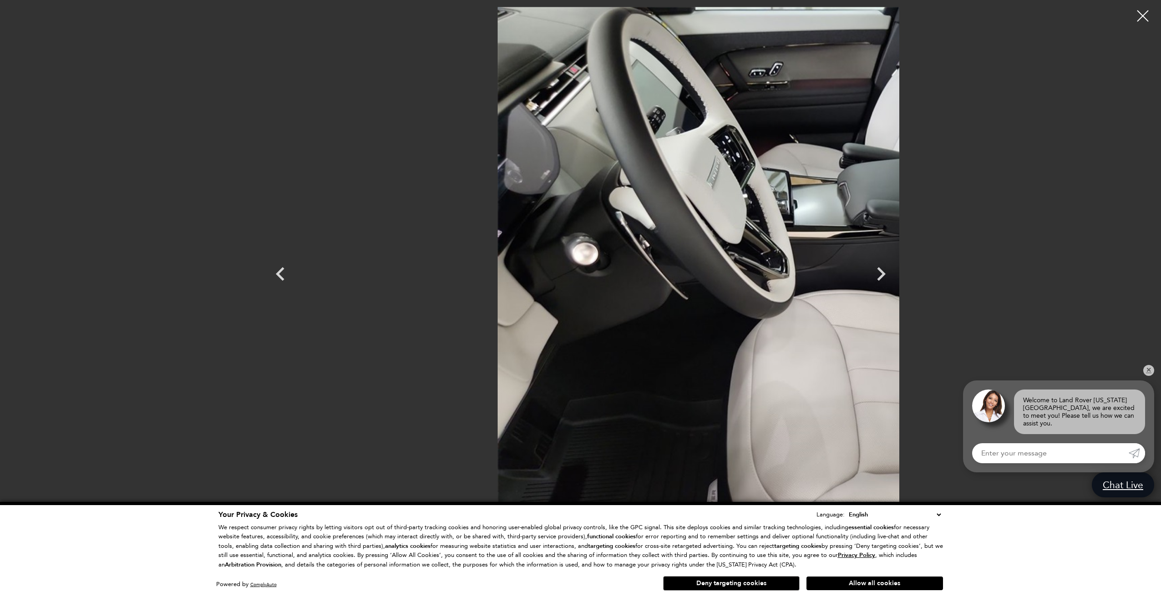
click at [953, 205] on img at bounding box center [843, 265] width 1070 height 517
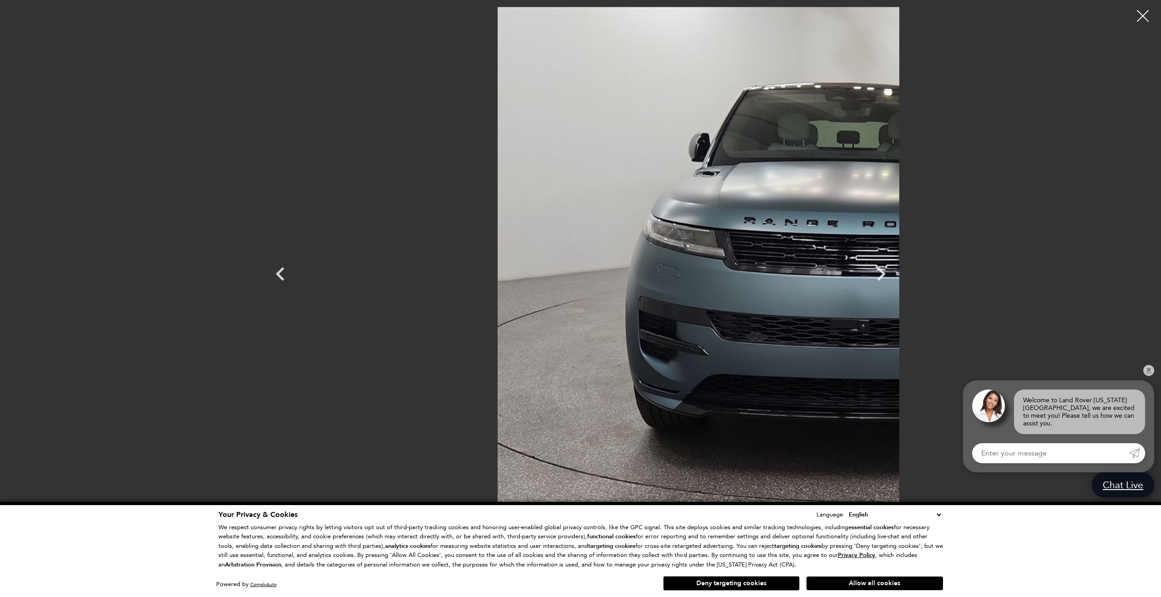
click at [1143, 15] on div at bounding box center [1143, 16] width 24 height 24
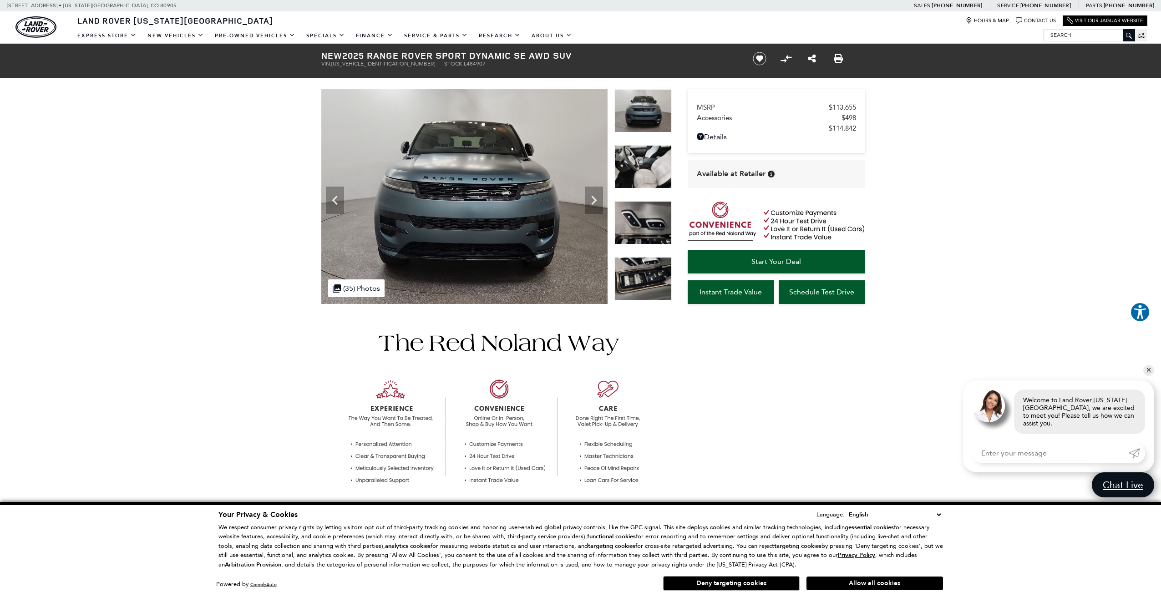
click at [356, 61] on span "[US_VEHICLE_IDENTIFICATION_NUMBER]" at bounding box center [383, 64] width 104 height 6
copy span "[US_VEHICLE_IDENTIFICATION_NUMBER]"
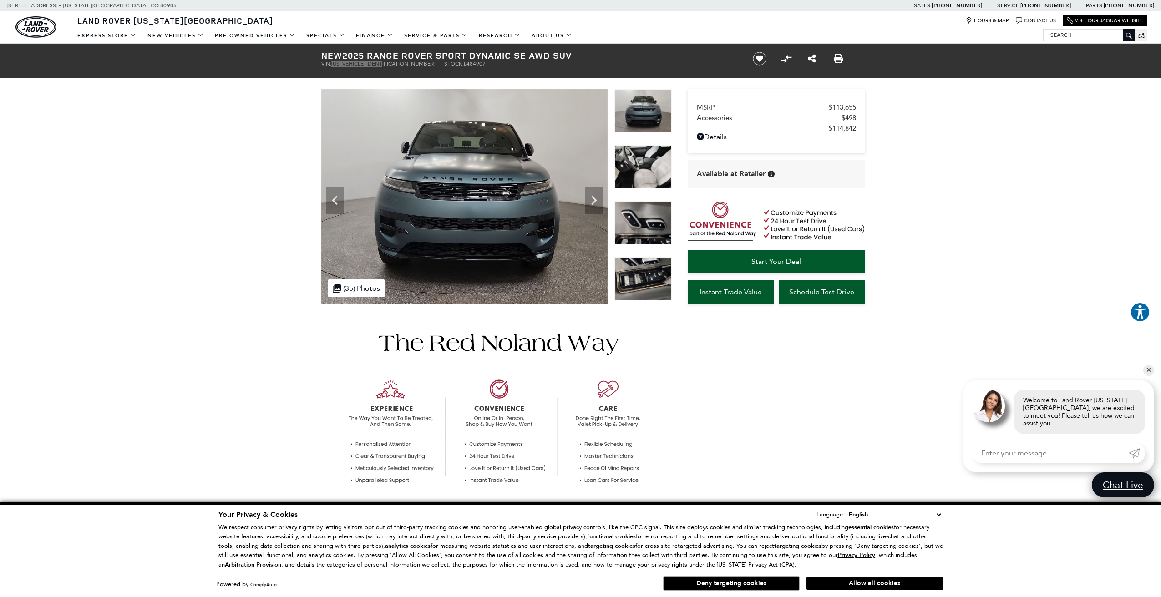
scroll to position [45, 0]
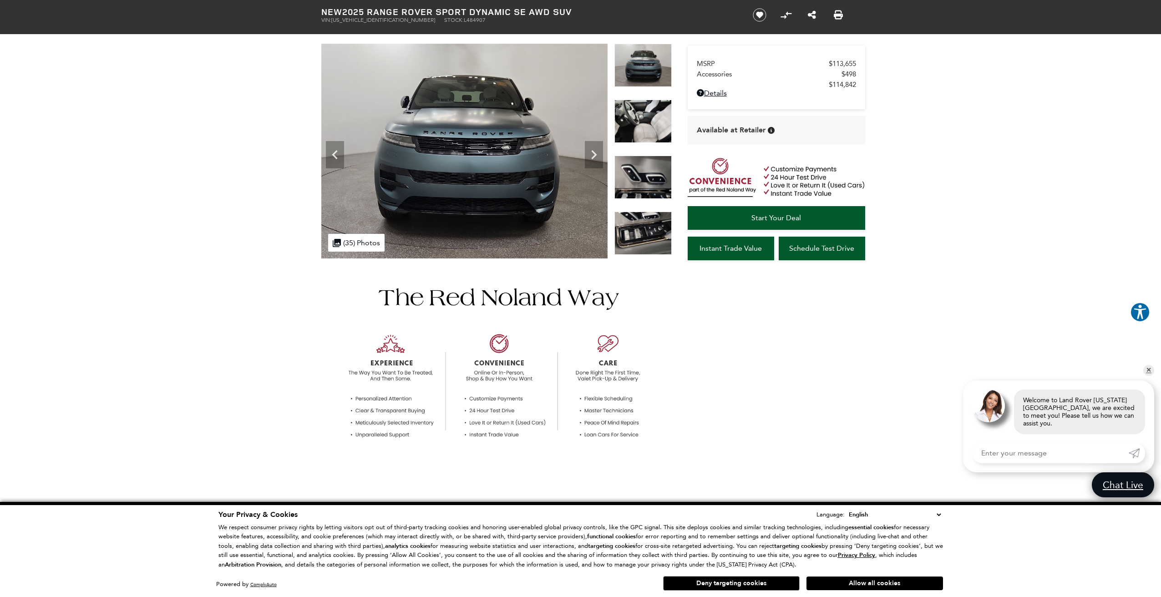
drag, startPoint x: 379, startPoint y: 566, endPoint x: 374, endPoint y: 572, distance: 7.7
click at [379, 566] on p "We respect consumer privacy rights by letting visitors opt out of third-party t…" at bounding box center [580, 546] width 724 height 47
